Goal: Task Accomplishment & Management: Use online tool/utility

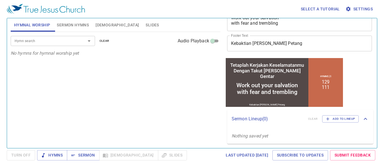
scroll to position [53, 0]
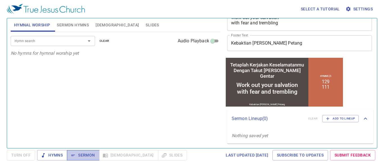
click at [84, 155] on span "Sermon" at bounding box center [82, 155] width 23 height 7
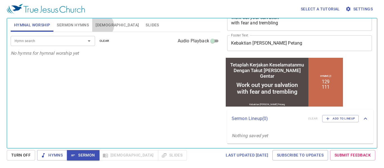
click at [102, 26] on span "[DEMOGRAPHIC_DATA]" at bounding box center [117, 25] width 43 height 7
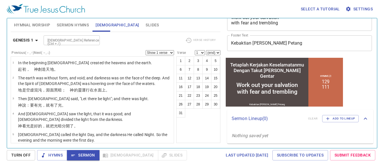
click at [171, 52] on select "Show 1 verse Show 2 verses Show 3 verses Show 4 verses Show 5 verses" at bounding box center [160, 52] width 28 height 5
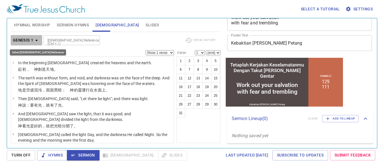
click at [37, 40] on icon "button" at bounding box center [36, 40] width 3 height 1
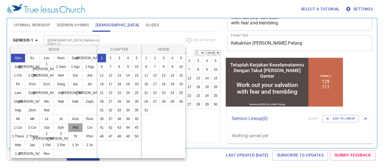
click at [76, 127] on button "Phil" at bounding box center [75, 127] width 15 height 9
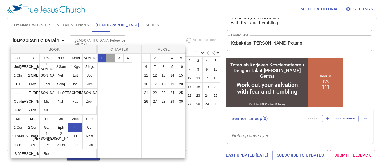
click at [110, 59] on button "2" at bounding box center [110, 58] width 9 height 9
drag, startPoint x: 157, startPoint y: 75, endPoint x: 164, endPoint y: 75, distance: 6.8
click at [164, 75] on ul "1 2 3 4 5 6 7 8 9 10 11 12 13 14 15 16 17 18 19 20 21 22 23 24 25 26 27 28 29 30" at bounding box center [164, 80] width 44 height 52
click at [156, 76] on button "12" at bounding box center [154, 75] width 9 height 9
select select "12"
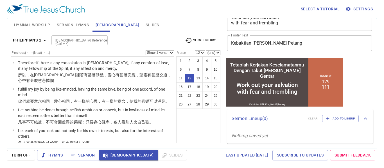
scroll to position [204, 0]
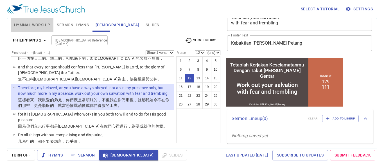
click at [38, 23] on span "Hymnal Worship" at bounding box center [32, 25] width 36 height 7
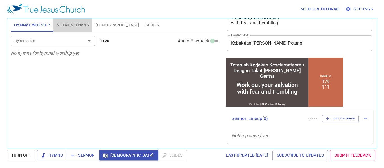
click at [67, 24] on span "Sermon Hymns" at bounding box center [73, 25] width 32 height 7
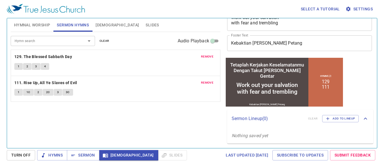
click at [146, 24] on span "Slides" at bounding box center [152, 25] width 13 height 7
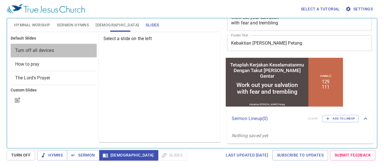
click at [40, 50] on span "Turn off all devices" at bounding box center [34, 50] width 39 height 5
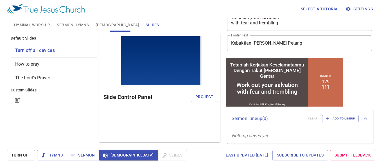
scroll to position [0, 0]
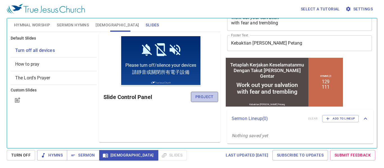
click at [205, 97] on span "Project" at bounding box center [204, 97] width 18 height 7
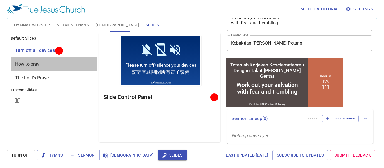
click at [23, 64] on span "How to pray" at bounding box center [27, 64] width 24 height 5
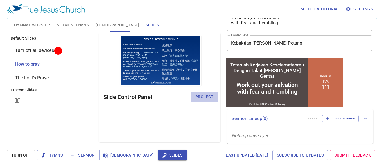
click at [200, 98] on span "Project" at bounding box center [204, 97] width 18 height 7
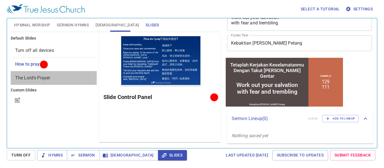
click at [36, 79] on span "The Lord's Prayer" at bounding box center [32, 77] width 35 height 5
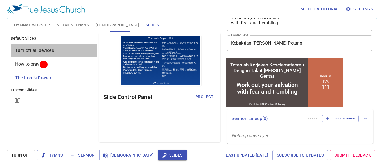
click at [28, 51] on span "Turn off all devices" at bounding box center [34, 50] width 39 height 5
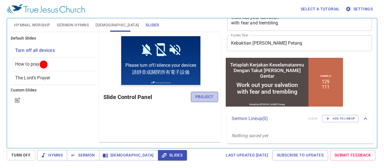
click at [206, 97] on span "Project" at bounding box center [204, 97] width 18 height 7
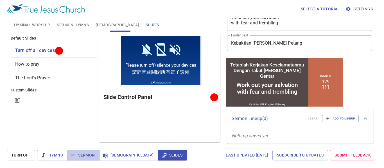
click at [83, 157] on span "Sermon" at bounding box center [82, 155] width 23 height 7
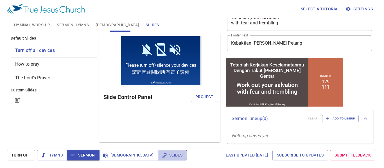
click at [163, 155] on span "Slides" at bounding box center [173, 155] width 20 height 7
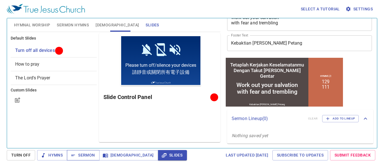
click at [79, 155] on span "Sermon" at bounding box center [82, 155] width 23 height 7
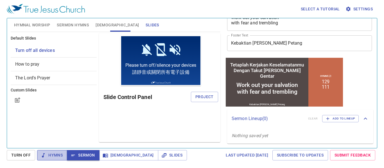
click at [55, 155] on span "Hymns" at bounding box center [52, 155] width 21 height 7
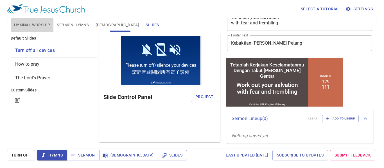
click at [21, 24] on span "Hymnal Worship" at bounding box center [32, 25] width 36 height 7
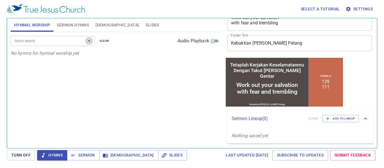
click at [89, 42] on icon "Open" at bounding box center [89, 41] width 7 height 7
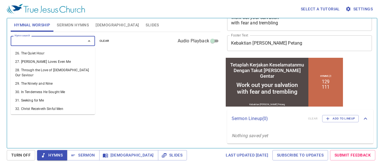
scroll to position [237, 0]
click at [40, 113] on li "33. Washed in the Blood of the Lamb" at bounding box center [53, 117] width 84 height 8
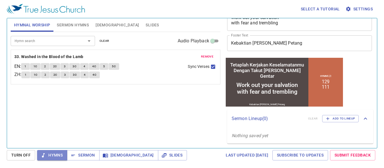
click at [46, 154] on span "Hymns" at bounding box center [52, 155] width 21 height 7
click at [194, 68] on span "Sync Verses" at bounding box center [198, 67] width 21 height 6
click at [209, 68] on input "Sync Verses" at bounding box center [212, 67] width 7 height 7
click at [194, 68] on span "Sync Verses" at bounding box center [198, 67] width 21 height 6
click at [209, 68] on input "Sync Verses" at bounding box center [212, 67] width 7 height 7
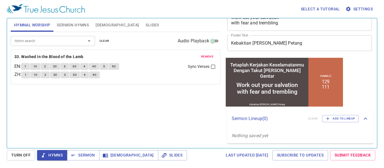
checkbox input "true"
click at [26, 68] on span "1" at bounding box center [25, 66] width 2 height 5
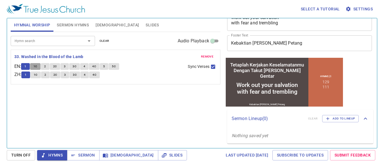
click at [37, 67] on span "1C" at bounding box center [35, 66] width 4 height 5
click at [46, 66] on span "2" at bounding box center [45, 66] width 2 height 5
click at [57, 67] on span "2C" at bounding box center [55, 66] width 4 height 5
click at [66, 67] on span "3" at bounding box center [65, 66] width 2 height 5
click at [30, 66] on button "1" at bounding box center [25, 66] width 8 height 7
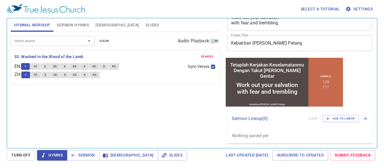
click at [121, 95] on div "Hymn search Hymn search clear Audio Playback remove 33. Washed in the Blood of …" at bounding box center [116, 88] width 210 height 112
click at [76, 157] on span "Sermon" at bounding box center [82, 155] width 23 height 7
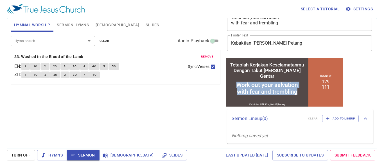
drag, startPoint x: 235, startPoint y: 84, endPoint x: 300, endPoint y: 91, distance: 65.0
click at [300, 91] on div "Work out your salvation with fear and trembling" at bounding box center [266, 88] width 83 height 17
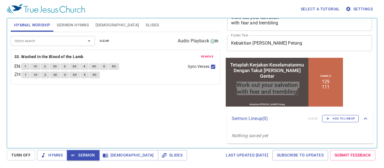
click at [328, 117] on span "Add to Lineup" at bounding box center [340, 118] width 29 height 5
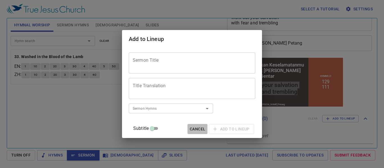
click at [191, 128] on span "Cancel" at bounding box center [197, 129] width 15 height 7
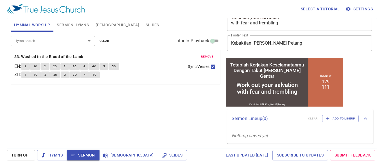
click at [268, 105] on div "Kebaktian Sabat Sesi Petang" at bounding box center [267, 104] width 36 height 3
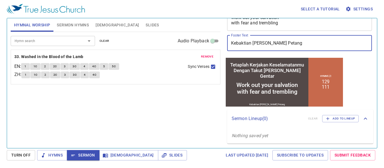
drag, startPoint x: 290, startPoint y: 44, endPoint x: 265, endPoint y: 42, distance: 24.8
click at [265, 42] on input "Kebaktian Sabat Sesi Petang" at bounding box center [299, 43] width 145 height 16
type input "Kebaktian Sabat Malam"
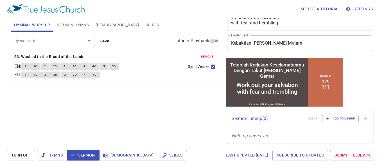
click at [185, 109] on div "Hymn search Hymn search clear Audio Playback remove 33. Washed in the Blood of …" at bounding box center [116, 88] width 210 height 112
click at [182, 146] on div "Hymnal Worship Sermon Hymns Bible Slides Hymn search Hymn search clear Audio Pl…" at bounding box center [115, 81] width 214 height 130
click at [90, 41] on icon "Open" at bounding box center [89, 40] width 3 height 1
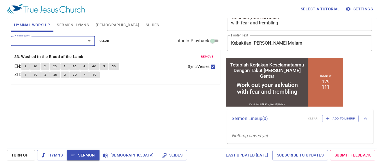
click at [46, 40] on input "Hymn search" at bounding box center [44, 41] width 64 height 6
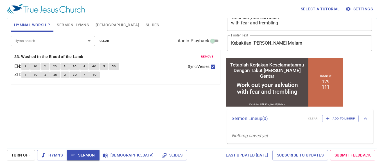
click at [158, 40] on div "Hymn search Hymn search clear Audio Playback" at bounding box center [116, 41] width 210 height 18
click at [145, 41] on div "Hymn search Hymn search clear Audio Playback" at bounding box center [116, 41] width 210 height 18
click at [30, 26] on span "Hymnal Worship" at bounding box center [32, 25] width 36 height 7
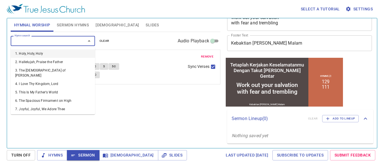
click at [38, 43] on input "Hymn search" at bounding box center [44, 41] width 64 height 6
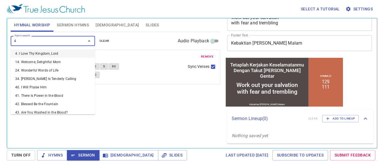
type input "47"
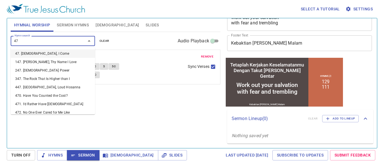
click at [31, 54] on li "47. [DEMOGRAPHIC_DATA], I Come" at bounding box center [53, 53] width 84 height 8
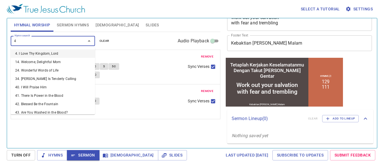
type input "48"
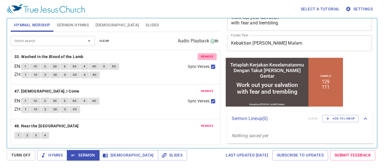
click at [207, 56] on span "remove" at bounding box center [207, 56] width 12 height 5
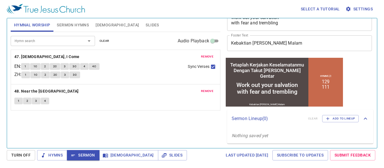
click at [22, 45] on div "Hymn search" at bounding box center [53, 41] width 84 height 10
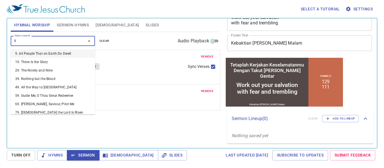
type input "99"
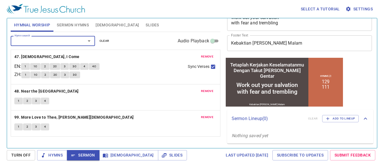
click at [22, 45] on div "Hymn search" at bounding box center [53, 41] width 84 height 10
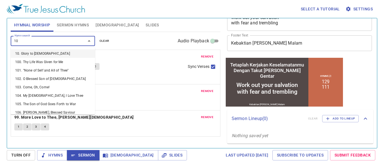
type input "104"
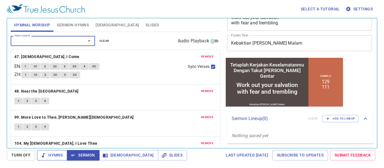
click at [56, 158] on span "Hymns" at bounding box center [52, 155] width 21 height 7
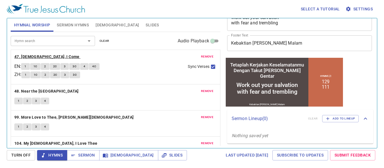
click at [28, 58] on b "47. [DEMOGRAPHIC_DATA], I Come" at bounding box center [46, 56] width 65 height 7
click at [26, 67] on span "1" at bounding box center [25, 66] width 2 height 5
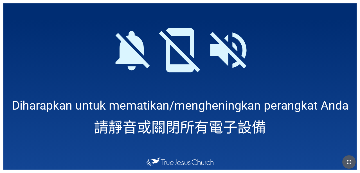
click at [225, 161] on icon "button" at bounding box center [349, 161] width 7 height 7
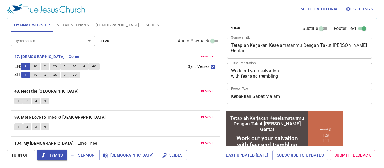
scroll to position [53, 0]
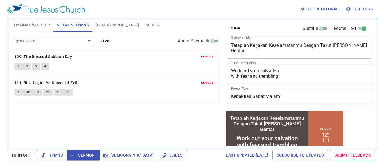
click at [32, 57] on b "129. The Blessed Sabbath Day" at bounding box center [43, 56] width 58 height 7
click at [19, 66] on span "1" at bounding box center [19, 66] width 2 height 5
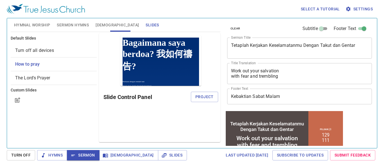
scroll to position [53, 0]
